Goal: Navigation & Orientation: Go to known website

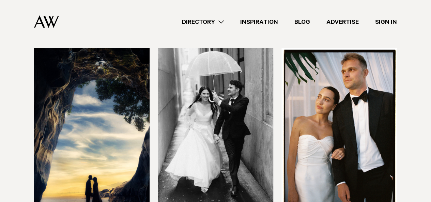
scroll to position [1164, 0]
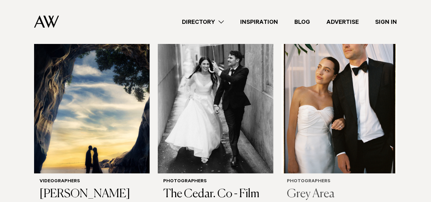
click at [326, 109] on img at bounding box center [340, 95] width 116 height 155
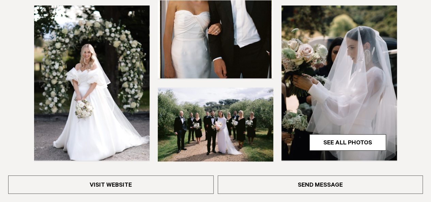
scroll to position [225, 0]
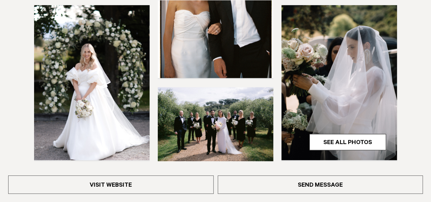
click at [124, 195] on div "Visit Website Send Message" at bounding box center [215, 184] width 431 height 35
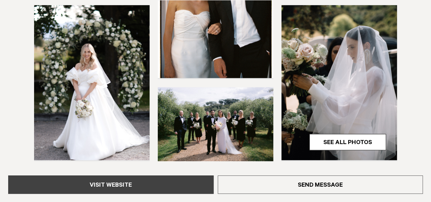
click at [136, 184] on link "Visit Website" at bounding box center [111, 185] width 206 height 18
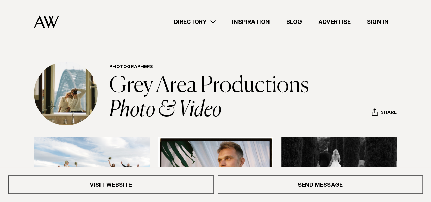
scroll to position [0, 0]
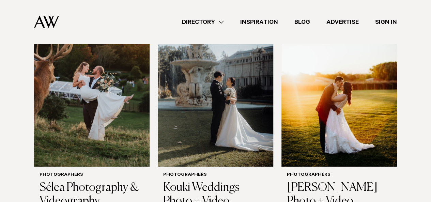
scroll to position [509, 0]
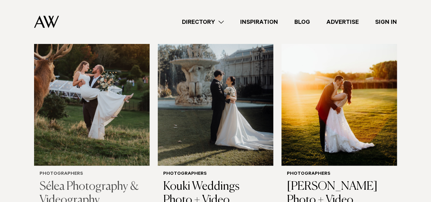
click at [108, 144] on img at bounding box center [92, 88] width 116 height 155
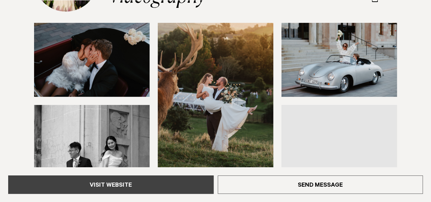
scroll to position [125, 0]
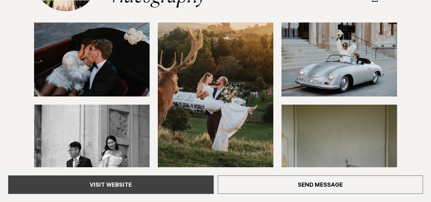
click at [131, 182] on link "Visit Website" at bounding box center [111, 185] width 206 height 18
